Goal: Find specific page/section: Find specific page/section

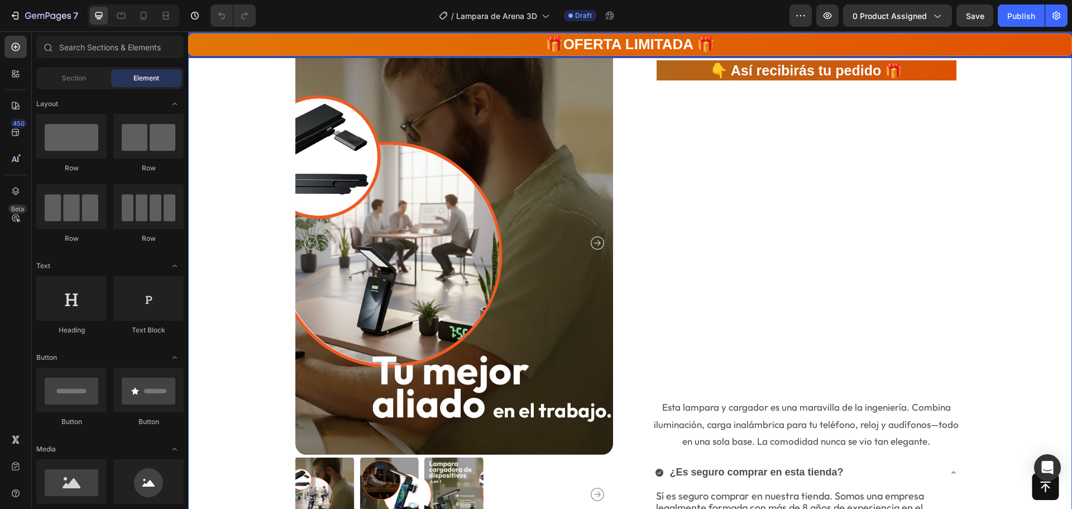
scroll to position [3071, 0]
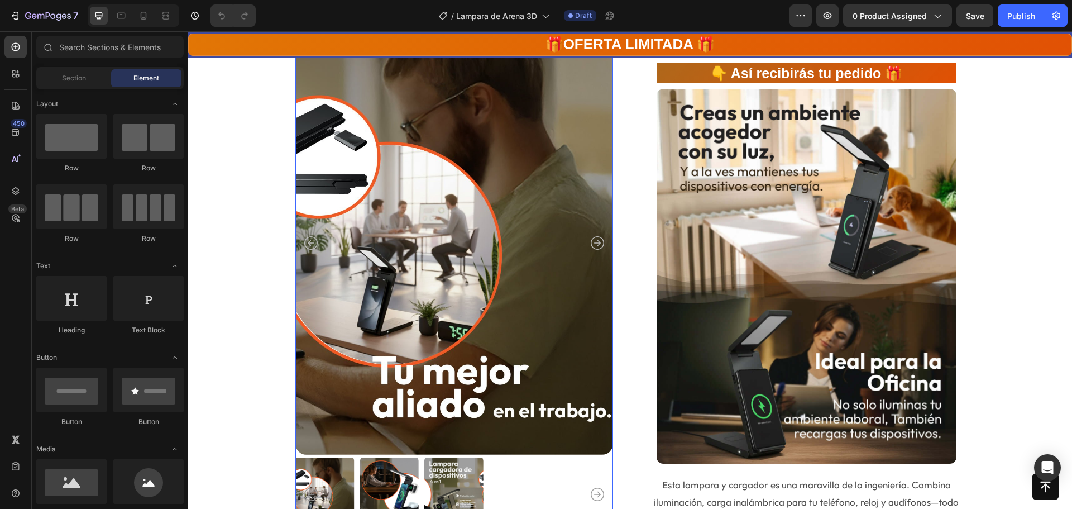
click at [595, 241] on icon "Carousel Next Arrow" at bounding box center [597, 242] width 13 height 13
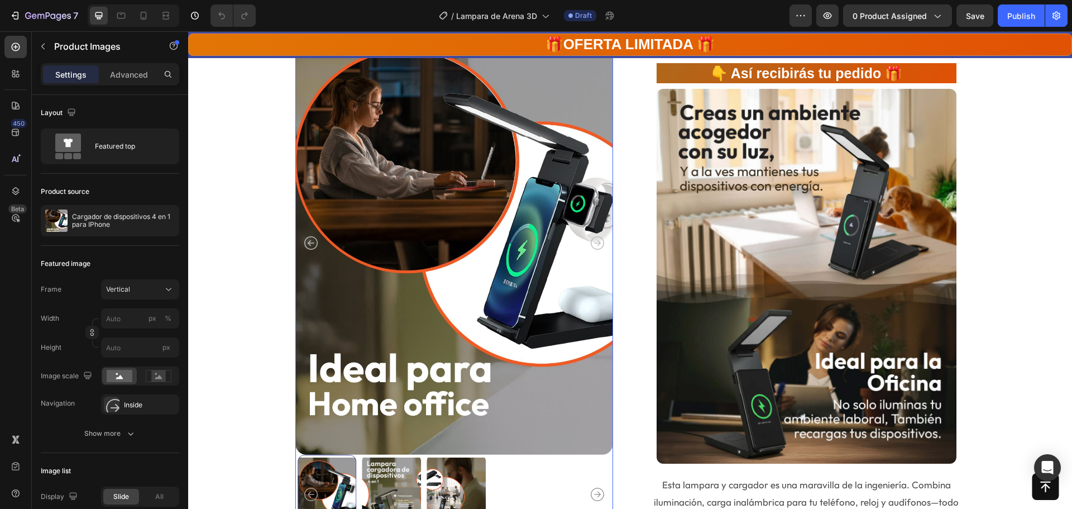
click at [595, 241] on icon "Carousel Next Arrow" at bounding box center [597, 242] width 13 height 13
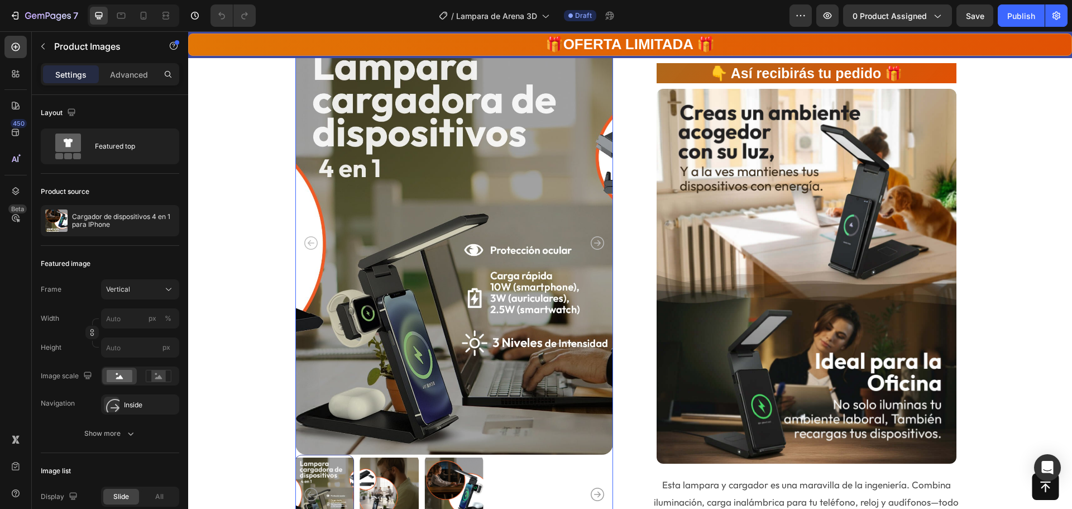
click at [309, 240] on icon "Carousel Back Arrow" at bounding box center [310, 242] width 13 height 13
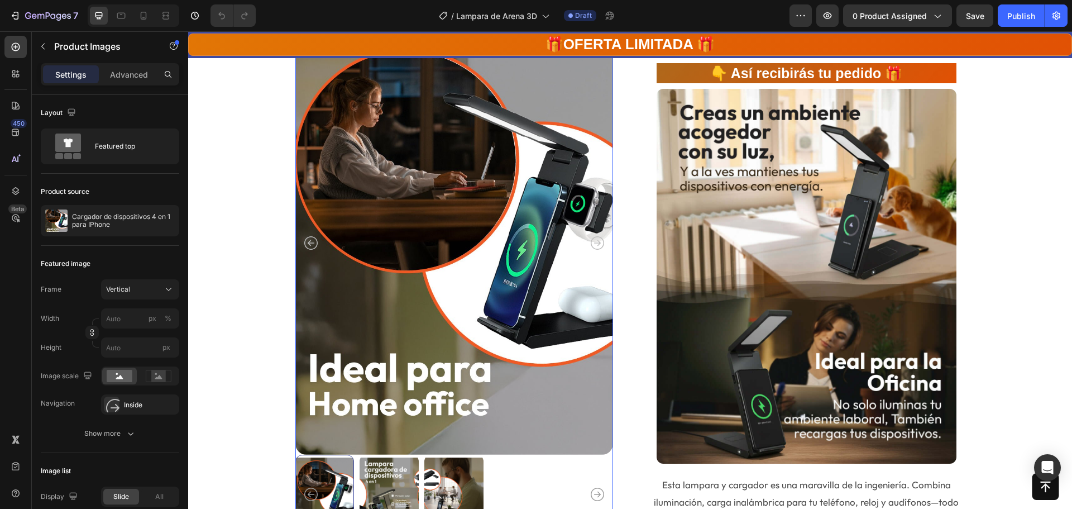
click at [592, 246] on icon "Carousel Next Arrow" at bounding box center [597, 242] width 13 height 13
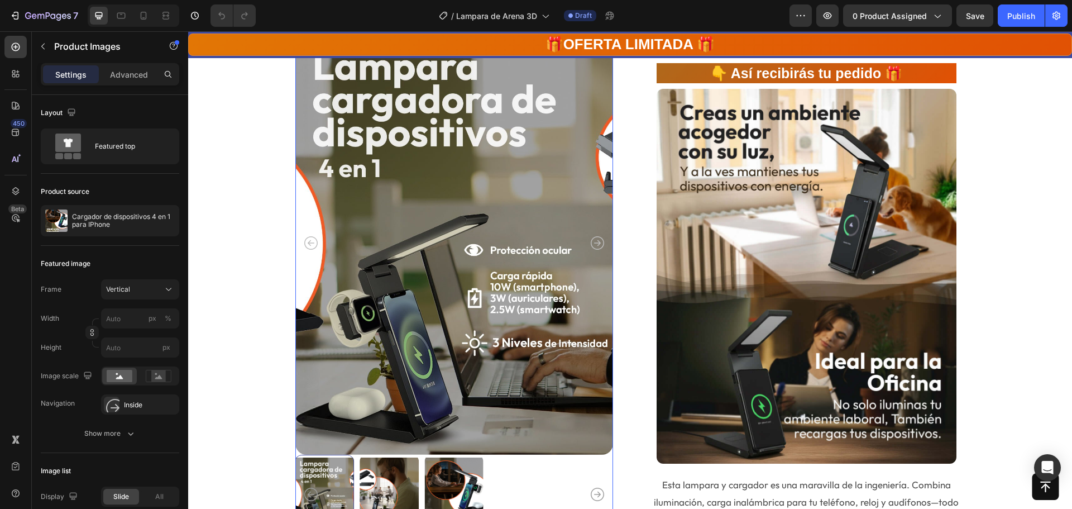
click at [309, 241] on icon "Carousel Back Arrow" at bounding box center [310, 242] width 13 height 13
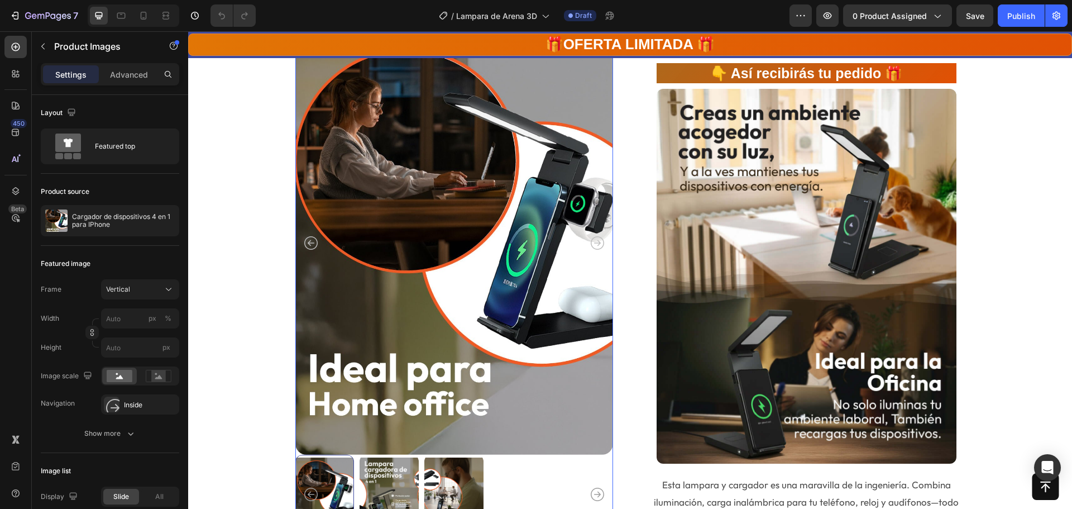
click at [309, 241] on icon "Carousel Back Arrow" at bounding box center [310, 242] width 13 height 13
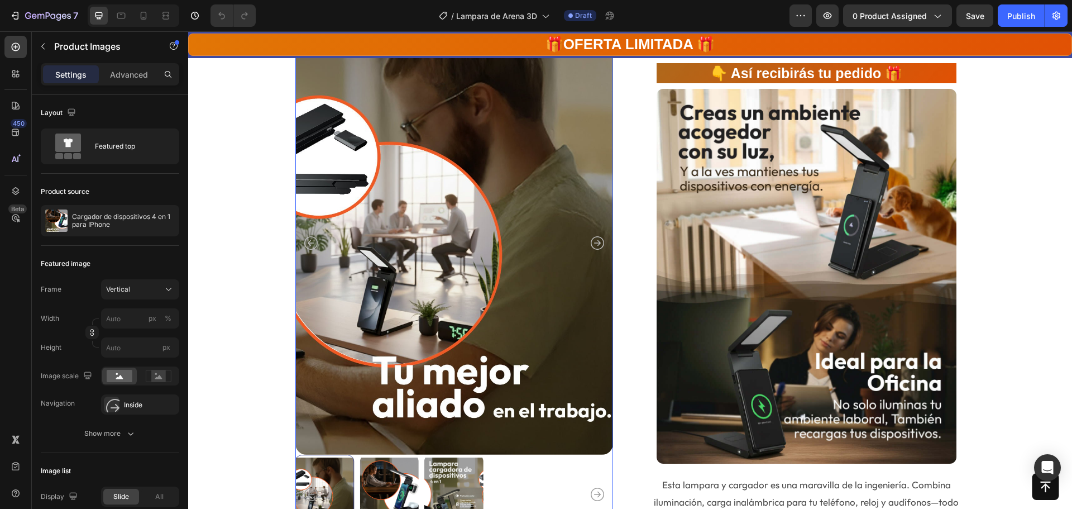
click at [596, 239] on icon "Carousel Next Arrow" at bounding box center [597, 242] width 13 height 13
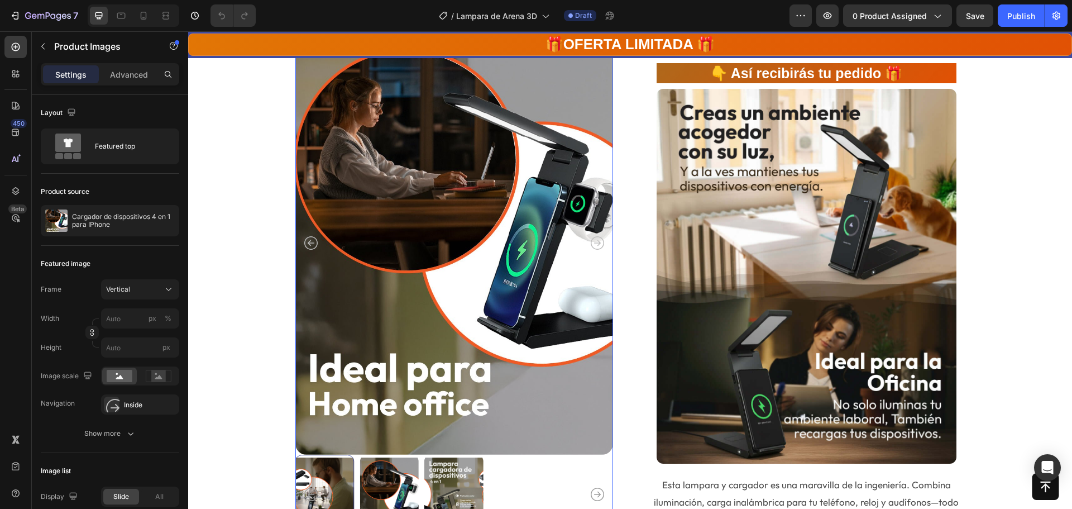
click at [596, 239] on icon "Carousel Next Arrow" at bounding box center [597, 242] width 13 height 13
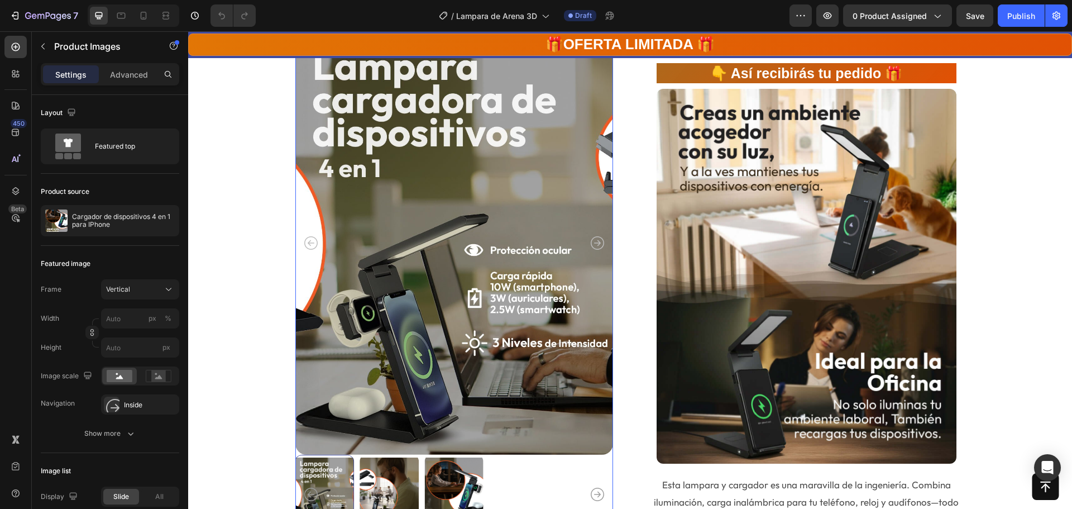
click at [310, 242] on icon "Carousel Back Arrow" at bounding box center [310, 242] width 13 height 13
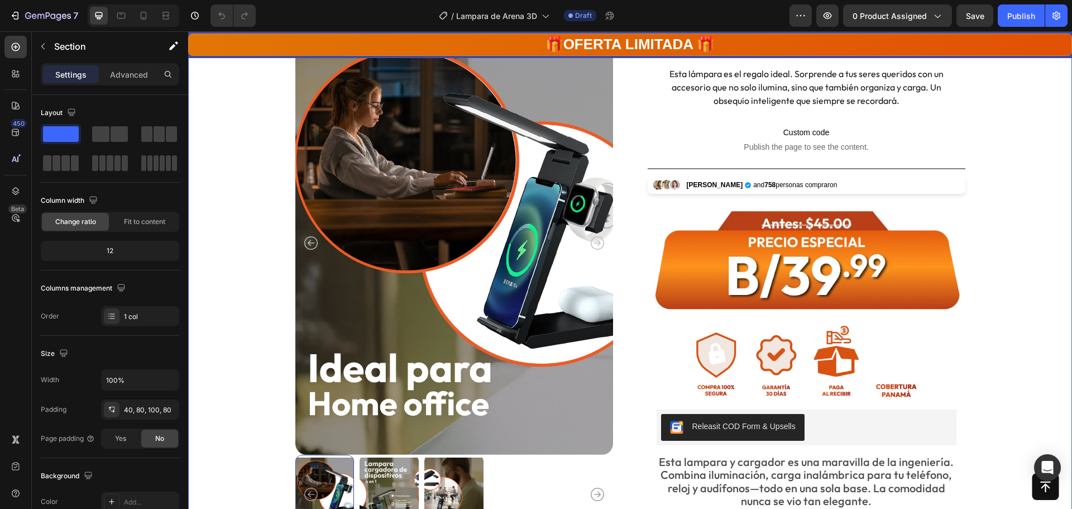
scroll to position [112, 0]
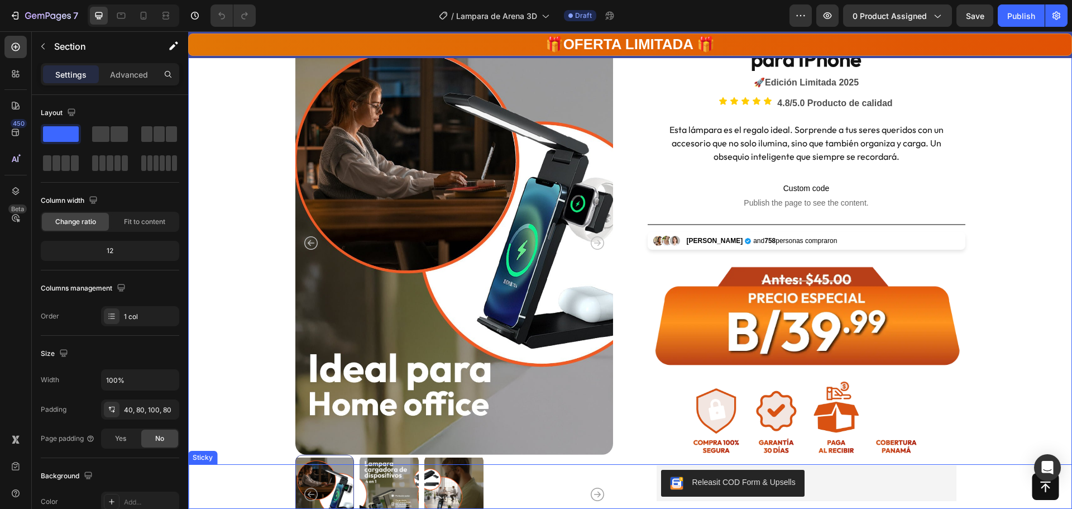
click at [386, 471] on div "Button Sticky" at bounding box center [630, 486] width 884 height 45
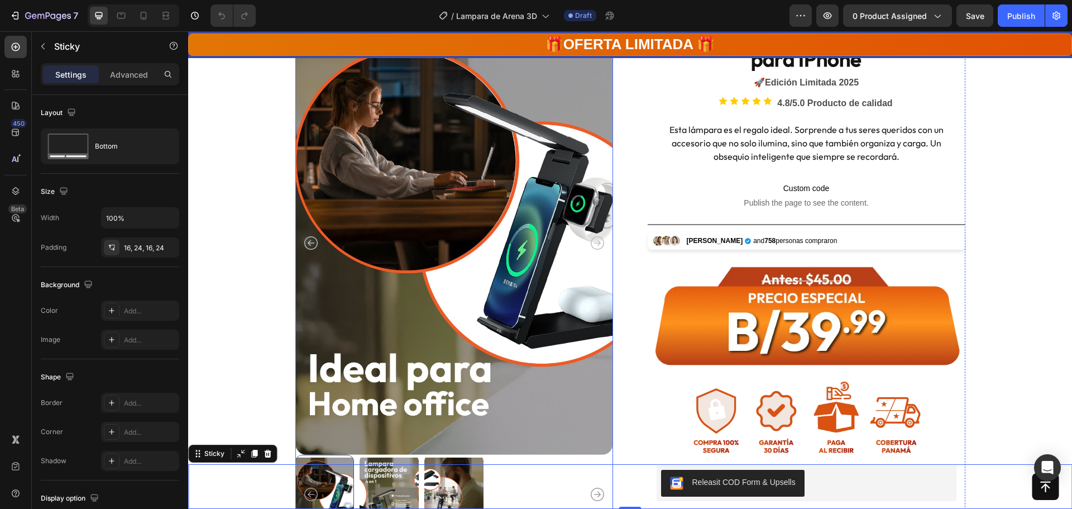
click at [385, 459] on img at bounding box center [389, 494] width 59 height 79
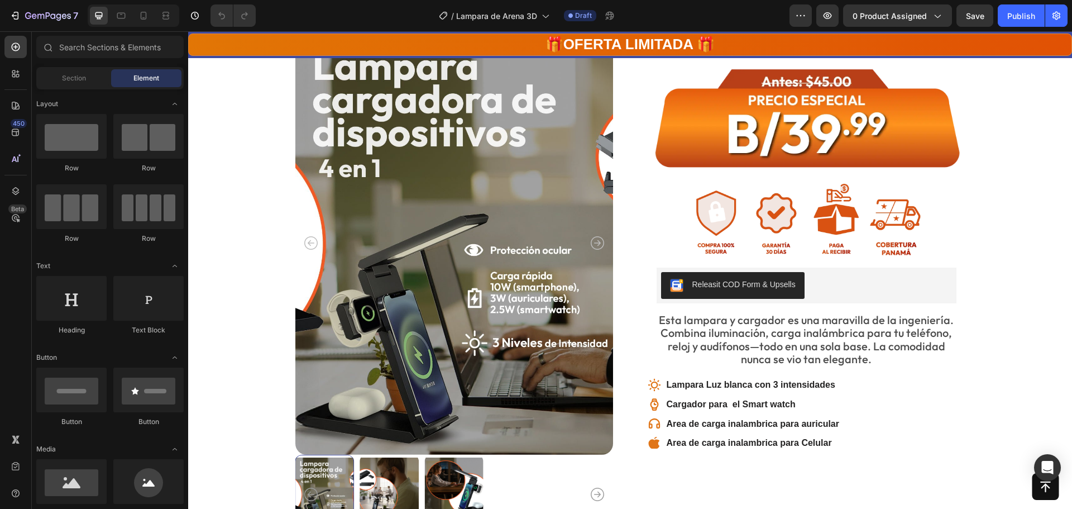
scroll to position [0, 0]
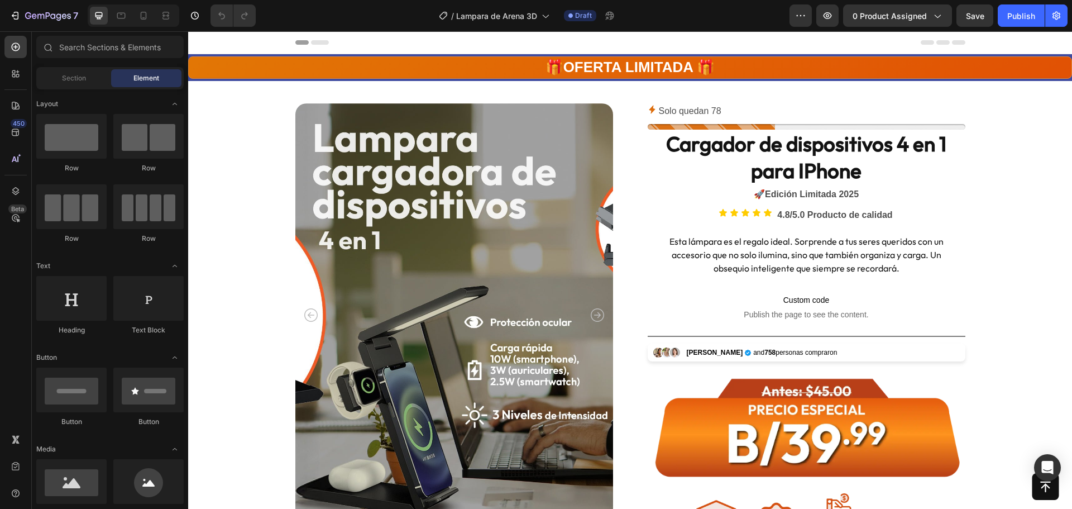
click at [313, 42] on icon at bounding box center [320, 42] width 18 height 4
click at [44, 19] on icon "button" at bounding box center [48, 16] width 46 height 9
